Goal: Task Accomplishment & Management: Complete application form

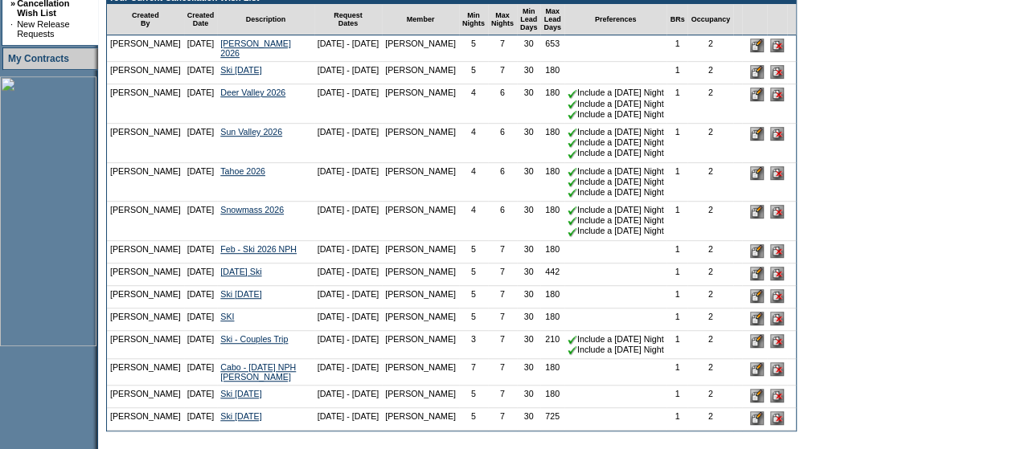
scroll to position [513, 0]
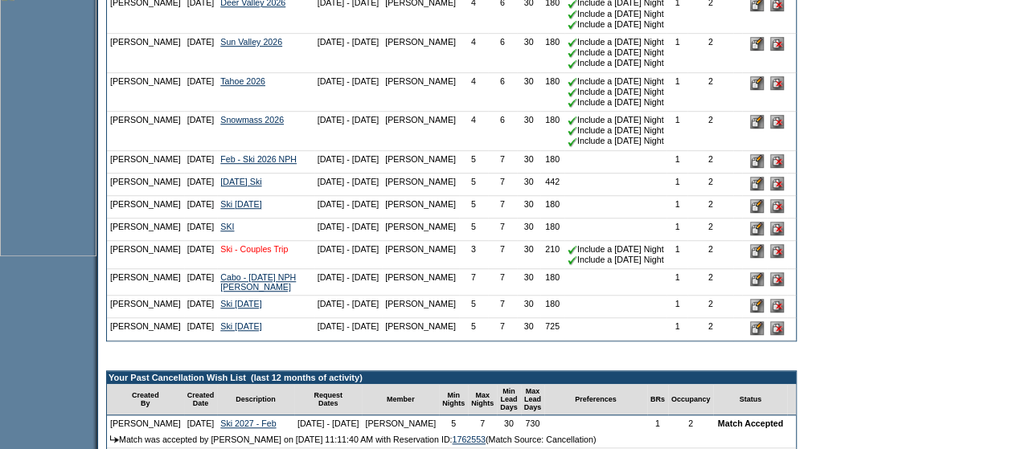
click at [256, 254] on link "Ski - Couples Trip" at bounding box center [254, 249] width 68 height 10
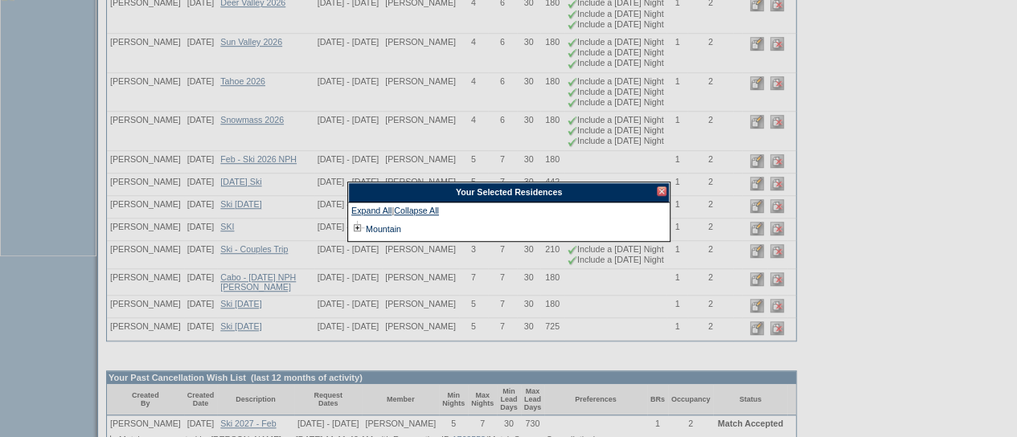
click at [664, 191] on div at bounding box center [662, 192] width 10 height 10
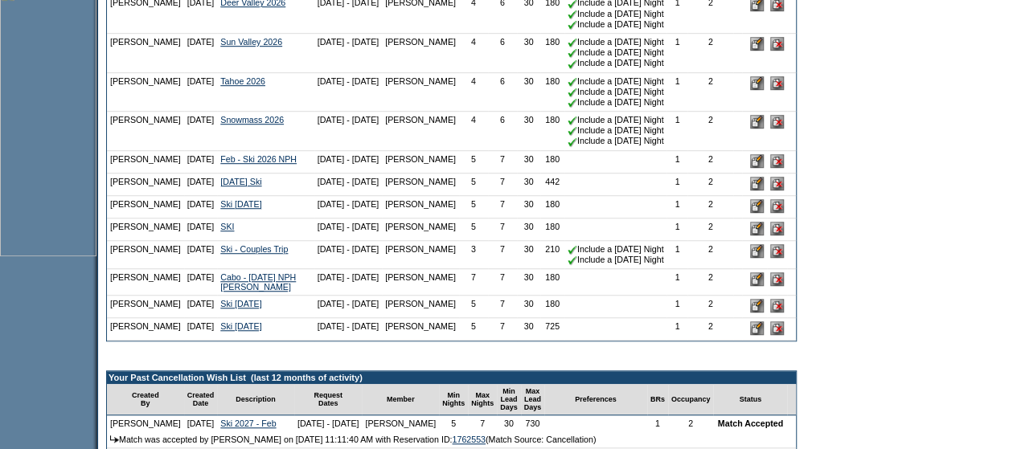
click at [764, 258] on input "image" at bounding box center [757, 251] width 14 height 14
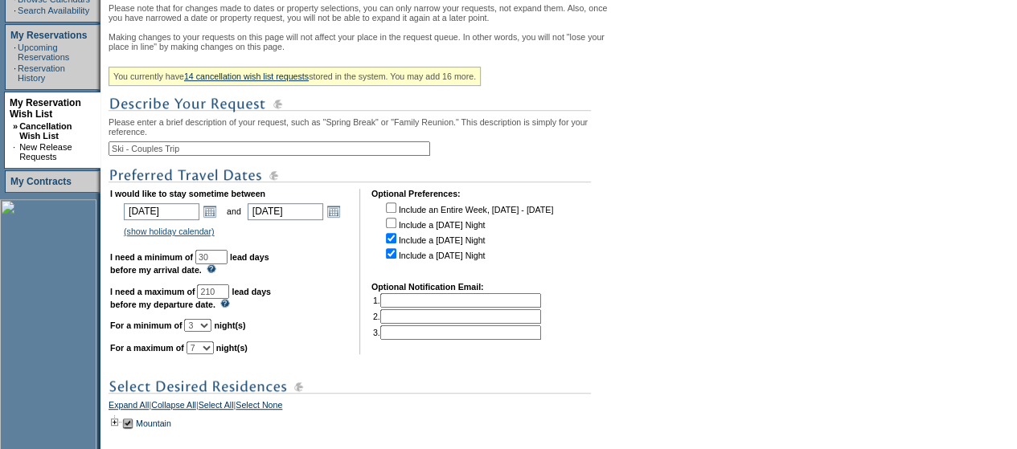
scroll to position [301, 0]
drag, startPoint x: 248, startPoint y: 310, endPoint x: 129, endPoint y: 299, distance: 119.5
click at [129, 299] on td "I would like to stay sometime between [DATE] [DATE] Open the calendar popup. <<…" at bounding box center [229, 271] width 238 height 166
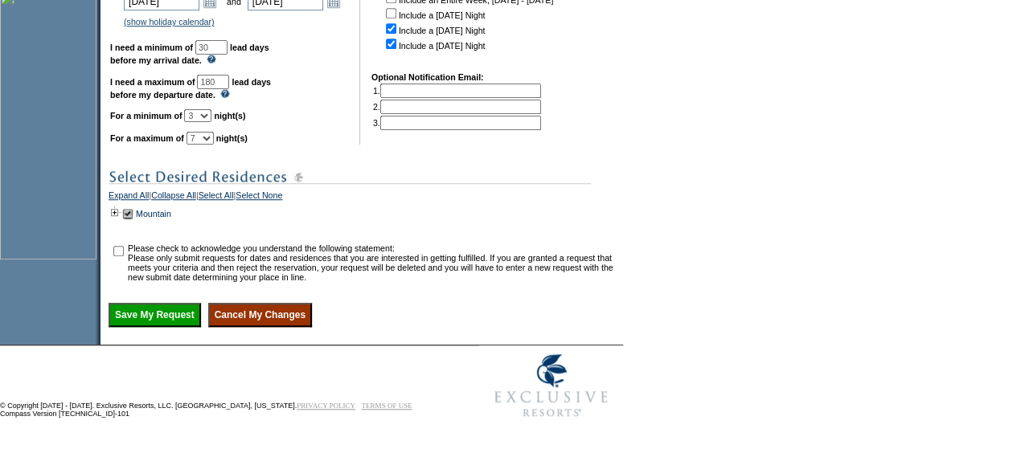
scroll to position [535, 0]
type input "180"
click at [121, 247] on input "checkbox" at bounding box center [118, 251] width 10 height 10
checkbox input "true"
click at [150, 314] on input "Save My Request" at bounding box center [155, 315] width 92 height 24
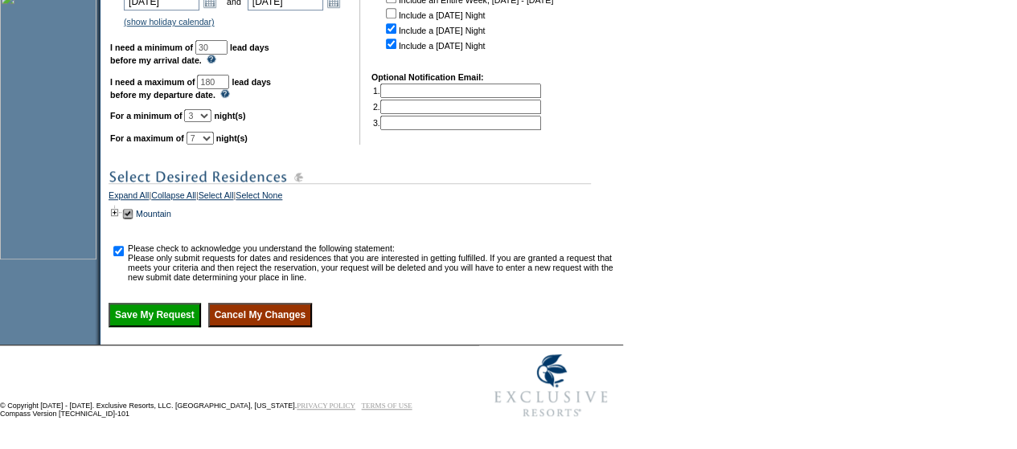
click at [285, 314] on input "Cancel My Changes" at bounding box center [260, 315] width 104 height 24
